Goal: Navigation & Orientation: Find specific page/section

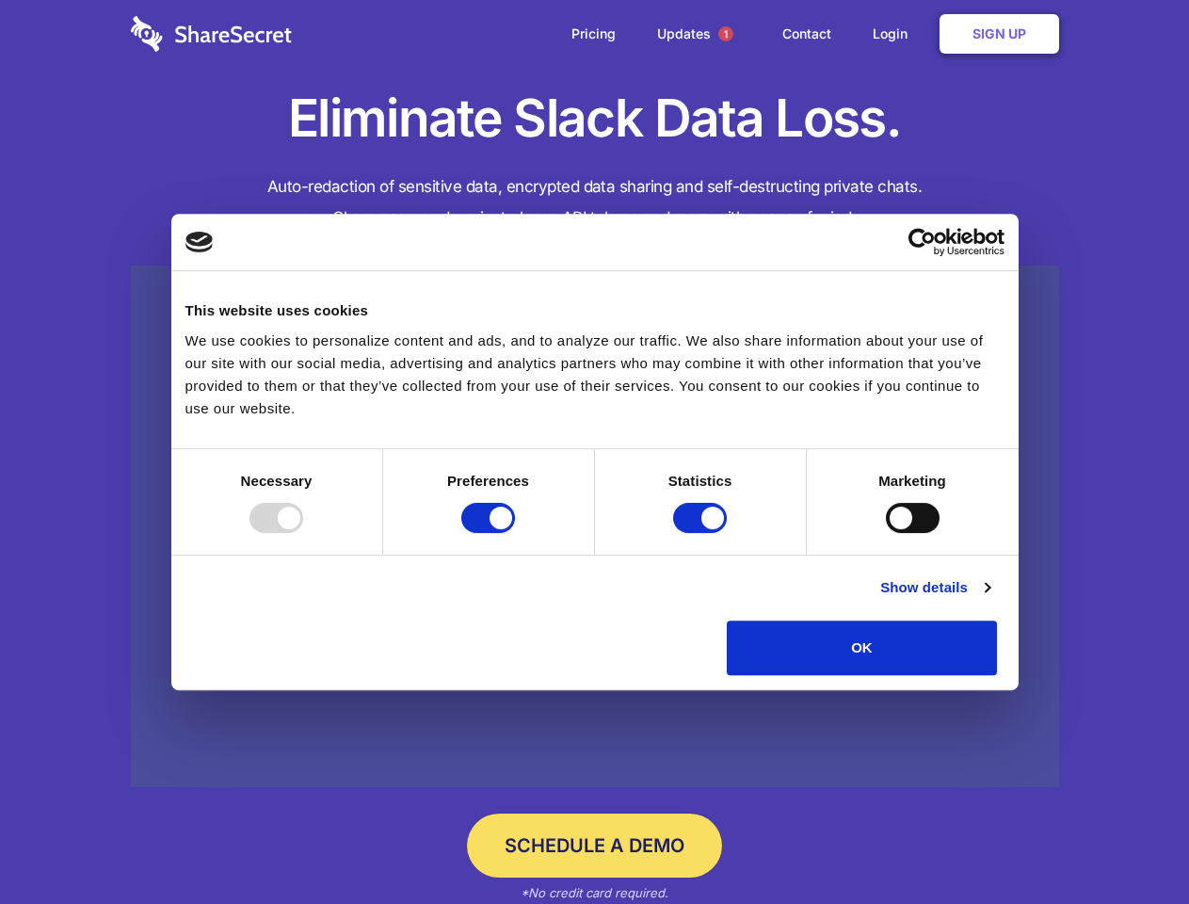
click at [303, 533] on div at bounding box center [276, 518] width 54 height 30
click at [515, 533] on input "Preferences" at bounding box center [488, 518] width 54 height 30
checkbox input "false"
click at [702, 533] on input "Statistics" at bounding box center [700, 518] width 54 height 30
checkbox input "false"
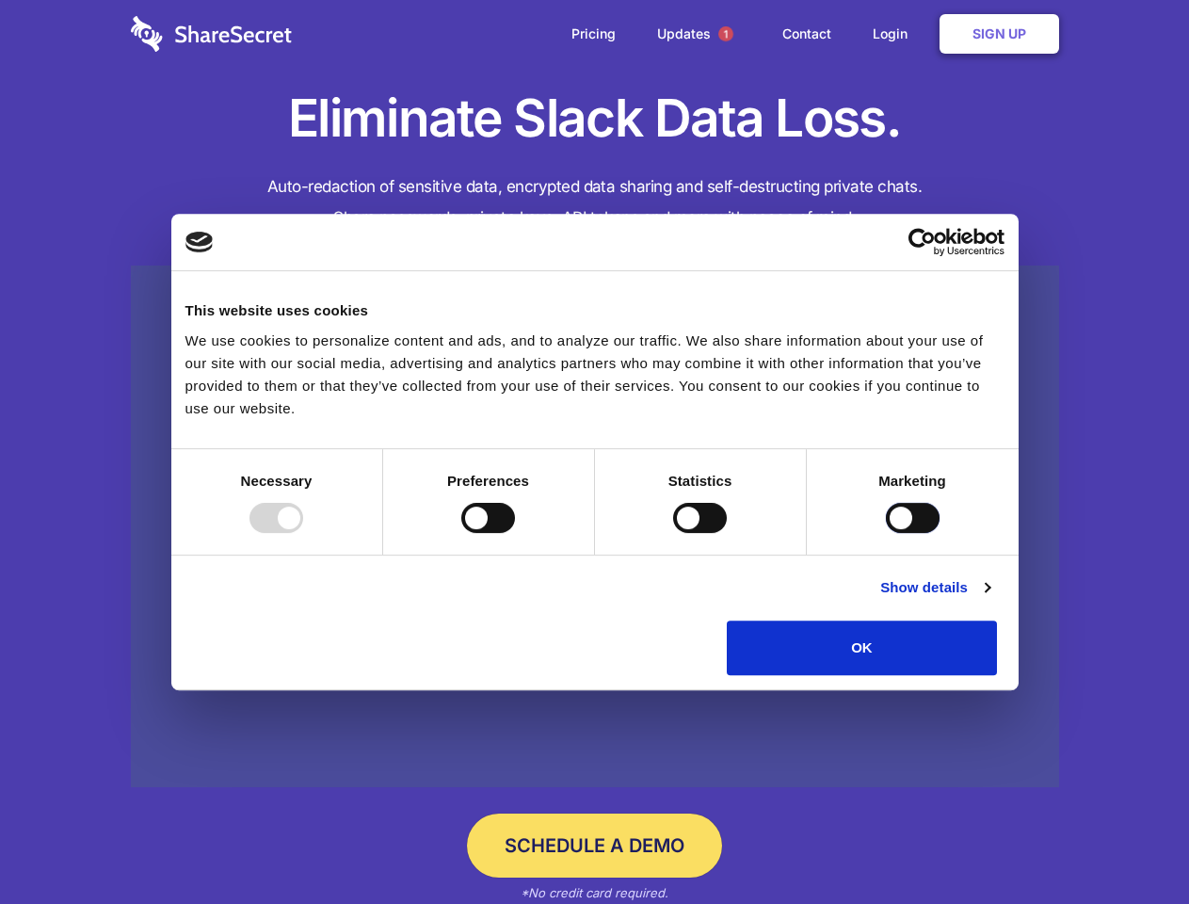
click at [886, 533] on input "Marketing" at bounding box center [913, 518] width 54 height 30
checkbox input "true"
click at [989, 599] on link "Show details" at bounding box center [934, 587] width 109 height 23
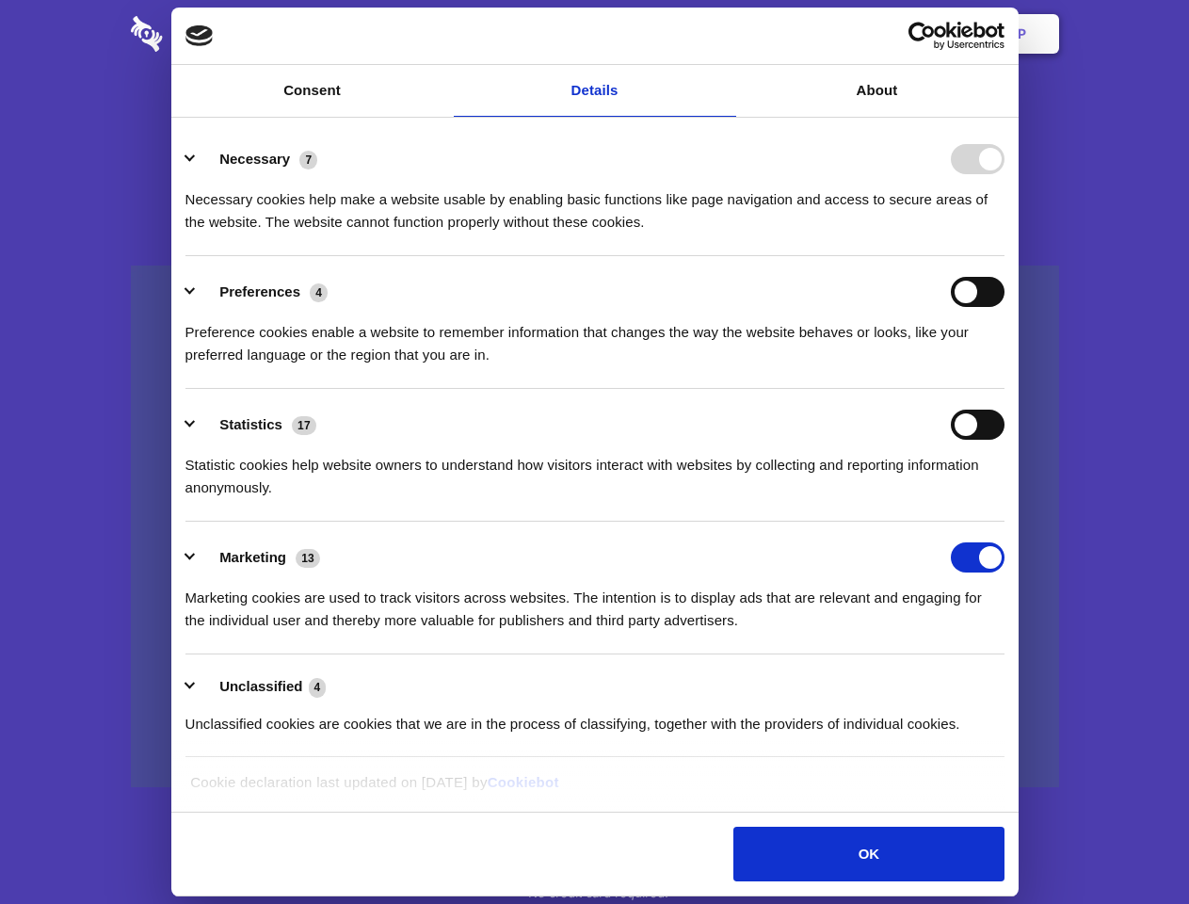
click at [1004, 256] on li "Necessary 7 Necessary cookies help make a website usable by enabling basic func…" at bounding box center [594, 189] width 819 height 133
click at [725, 34] on span "1" at bounding box center [725, 33] width 15 height 15
